Goal: Find specific page/section: Find specific page/section

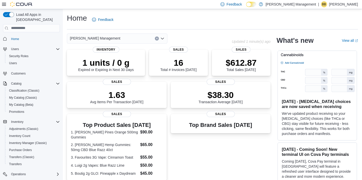
click at [121, 38] on div "[PERSON_NAME] Management" at bounding box center [117, 38] width 101 height 10
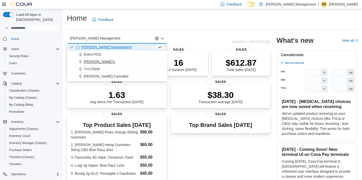
click at [105, 65] on button "[PERSON_NAME]'s" at bounding box center [117, 61] width 101 height 7
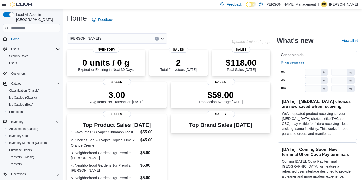
click at [115, 37] on div "[PERSON_NAME]'s" at bounding box center [117, 38] width 101 height 10
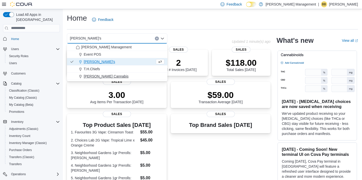
click at [109, 76] on span "[PERSON_NAME] Cannabis" at bounding box center [106, 76] width 45 height 5
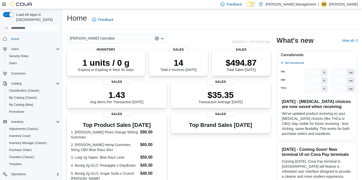
click at [129, 40] on div "[PERSON_NAME] Cannabis" at bounding box center [117, 38] width 101 height 10
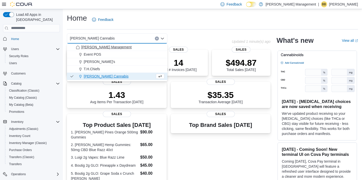
click at [109, 48] on span "[PERSON_NAME] Management" at bounding box center [106, 46] width 51 height 5
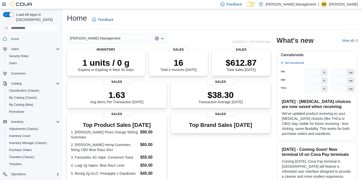
click at [206, 19] on div "Home Feedback" at bounding box center [212, 19] width 291 height 13
click at [107, 38] on div "[PERSON_NAME] Management" at bounding box center [117, 38] width 101 height 10
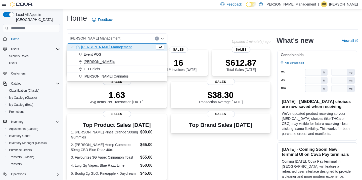
click at [87, 62] on span "[PERSON_NAME]'s" at bounding box center [99, 61] width 31 height 5
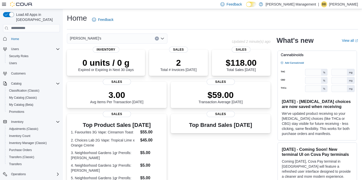
click at [135, 37] on div "[PERSON_NAME]'s" at bounding box center [117, 38] width 101 height 10
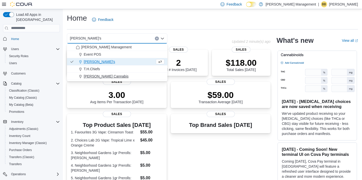
click at [105, 75] on span "[PERSON_NAME] Cannabis" at bounding box center [106, 76] width 45 height 5
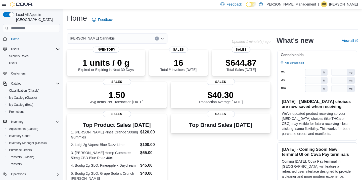
click at [132, 39] on div "[PERSON_NAME] Cannabis" at bounding box center [117, 38] width 101 height 10
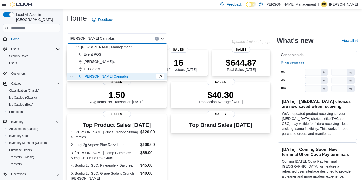
click at [115, 47] on span "[PERSON_NAME] Management" at bounding box center [106, 46] width 51 height 5
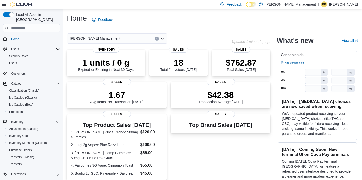
click at [126, 38] on div "[PERSON_NAME] Management" at bounding box center [117, 38] width 101 height 10
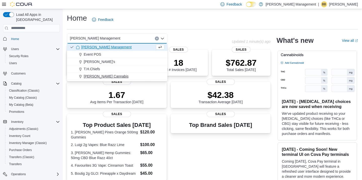
click at [107, 77] on span "[PERSON_NAME] Cannabis" at bounding box center [106, 76] width 45 height 5
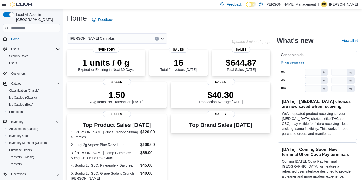
click at [125, 38] on div "[PERSON_NAME] Cannabis Combo box. Selected. [PERSON_NAME] Cannabis. Press Backs…" at bounding box center [117, 38] width 101 height 10
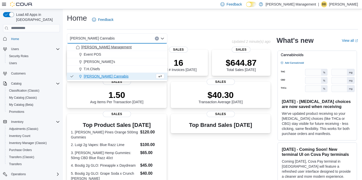
click at [96, 44] on span "[PERSON_NAME] Management" at bounding box center [106, 46] width 51 height 5
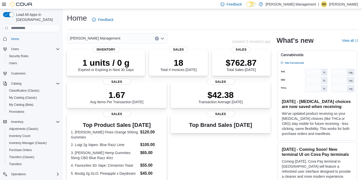
click at [202, 34] on div "[PERSON_NAME] Management" at bounding box center [149, 38] width 165 height 10
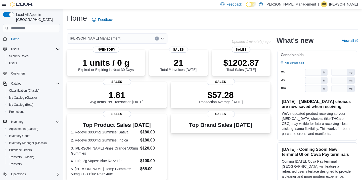
click at [115, 37] on div "[PERSON_NAME] Management" at bounding box center [117, 38] width 101 height 10
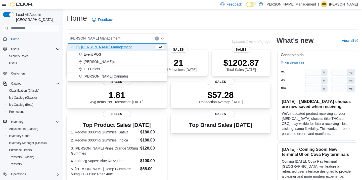
click at [111, 76] on span "[PERSON_NAME] Cannabis" at bounding box center [106, 76] width 45 height 5
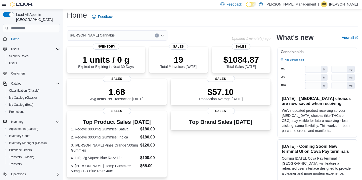
scroll to position [3, 0]
